Goal: Submit feedback/report problem: Submit feedback/report problem

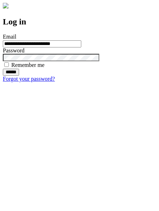
type input "**********"
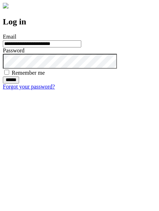
click at [19, 84] on input "******" at bounding box center [11, 80] width 16 height 7
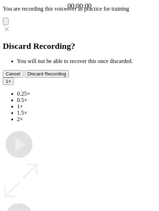
type input "**********"
